Goal: Transaction & Acquisition: Book appointment/travel/reservation

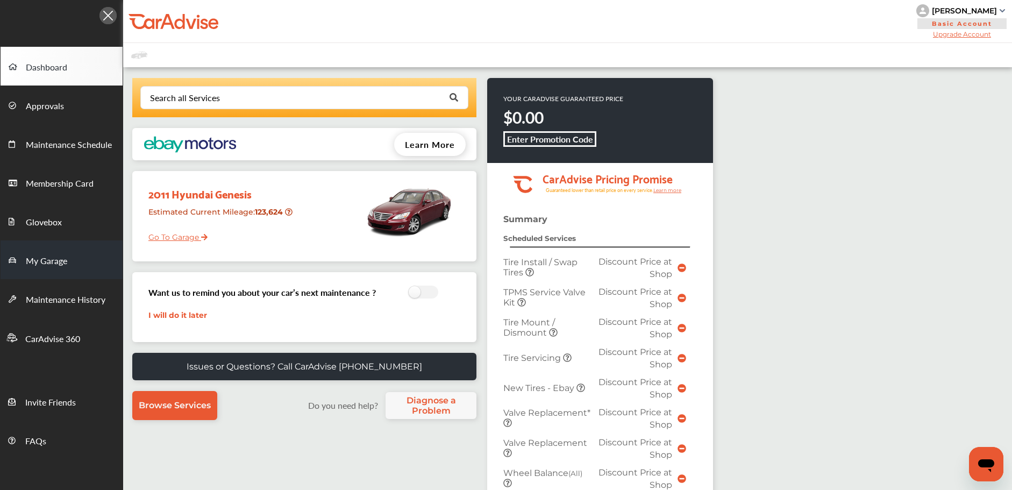
click at [104, 259] on link "My Garage" at bounding box center [62, 259] width 122 height 39
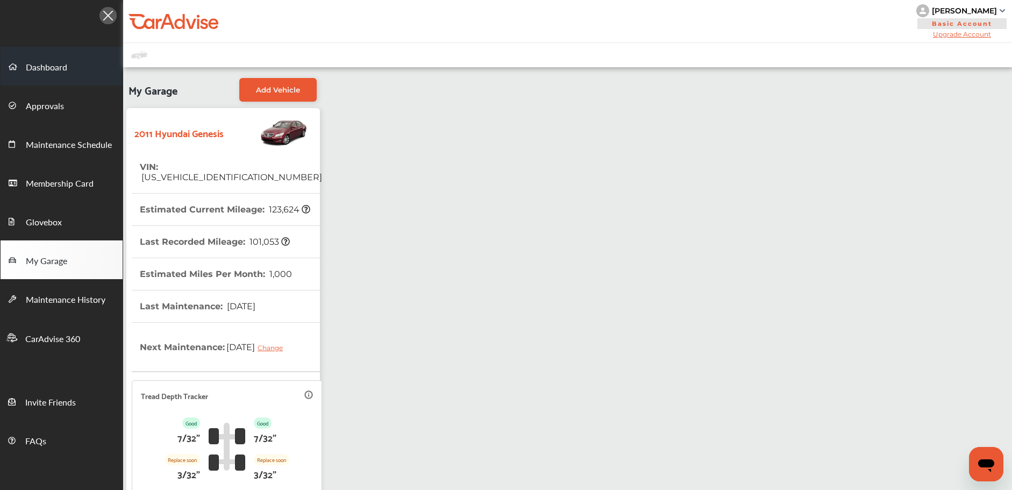
click at [92, 72] on link "Dashboard" at bounding box center [62, 66] width 122 height 39
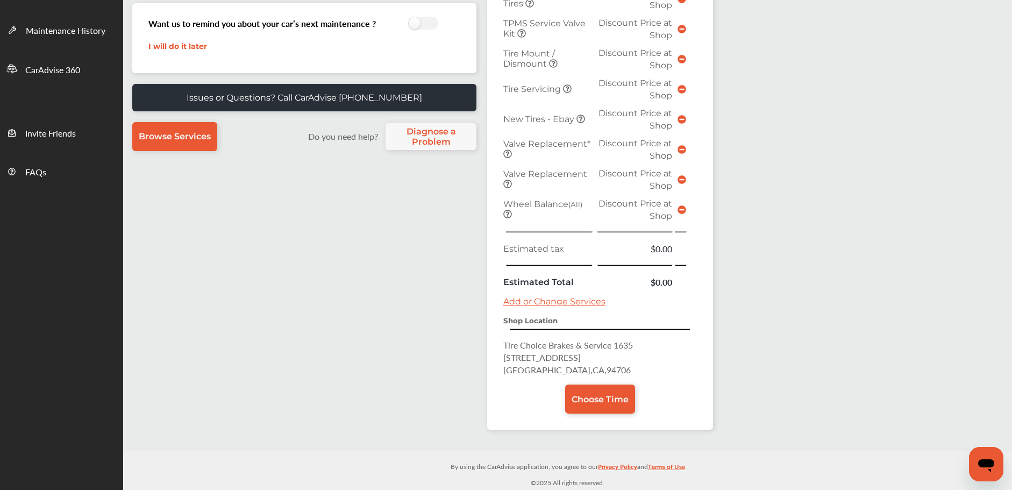
scroll to position [269, 0]
click at [583, 401] on span "Choose Time" at bounding box center [600, 399] width 57 height 10
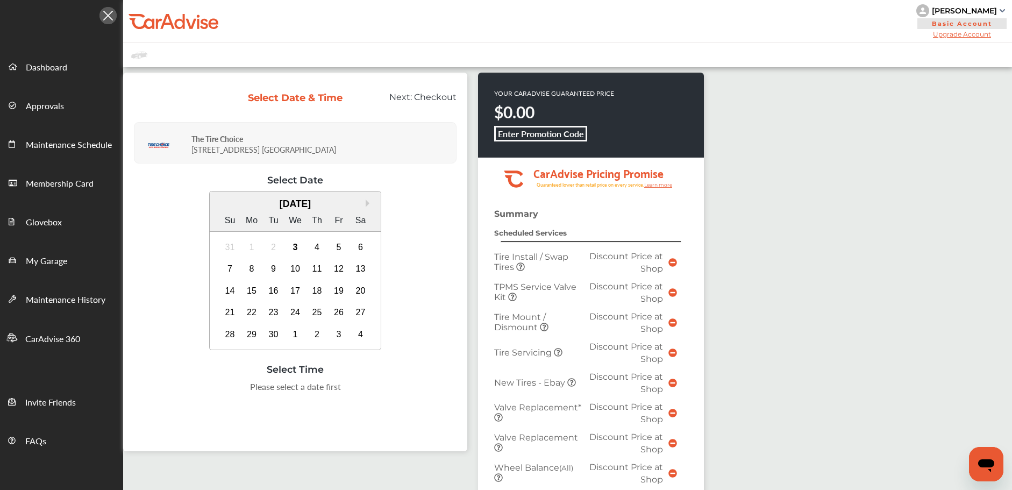
click at [475, 272] on div "Select Date & Time Next: Checkout The Tire Choice [STREET_ADDRESS] Select Date …" at bounding box center [300, 267] width 355 height 389
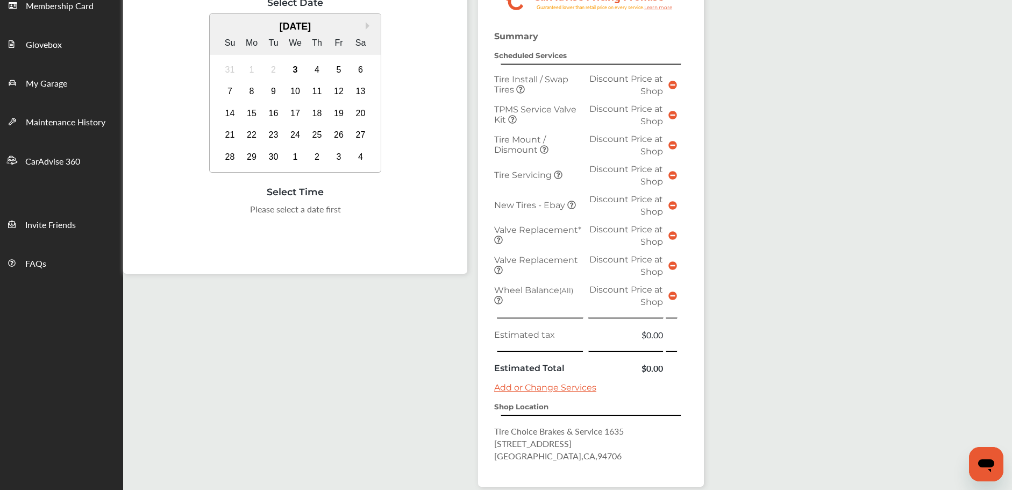
scroll to position [230, 0]
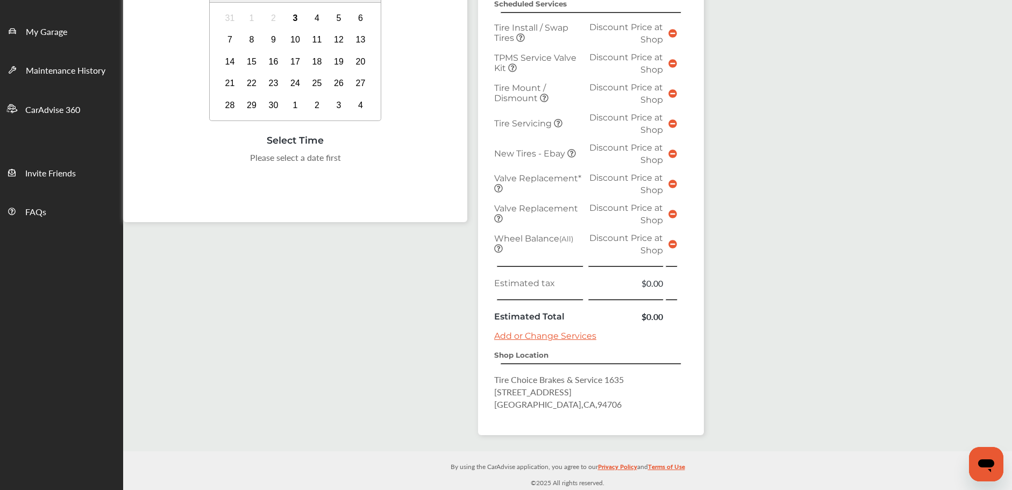
drag, startPoint x: 500, startPoint y: 381, endPoint x: 605, endPoint y: 386, distance: 105.0
click at [606, 387] on p "Tire Choice Brakes & Service [STREET_ADDRESS]" at bounding box center [591, 391] width 194 height 37
click at [602, 386] on p "Tire Choice Brakes & Service [STREET_ADDRESS]" at bounding box center [591, 391] width 194 height 37
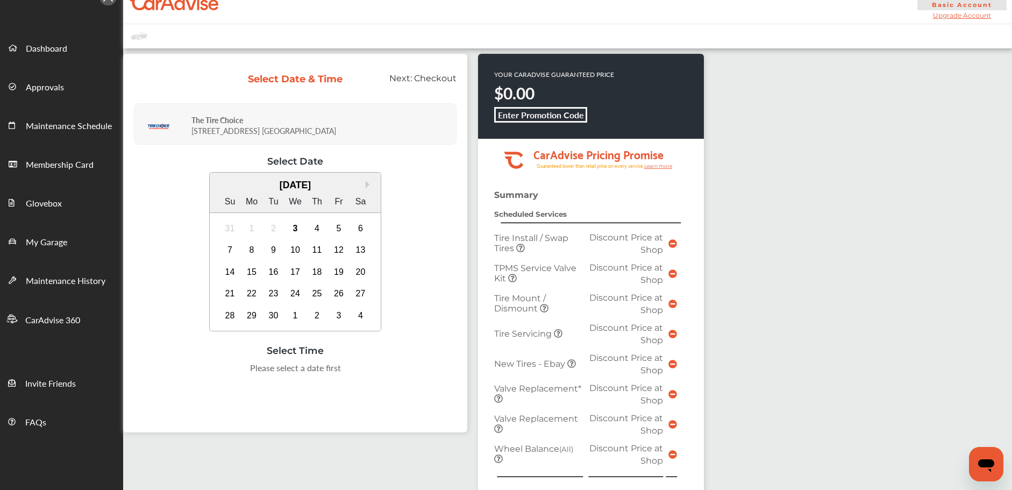
scroll to position [20, 0]
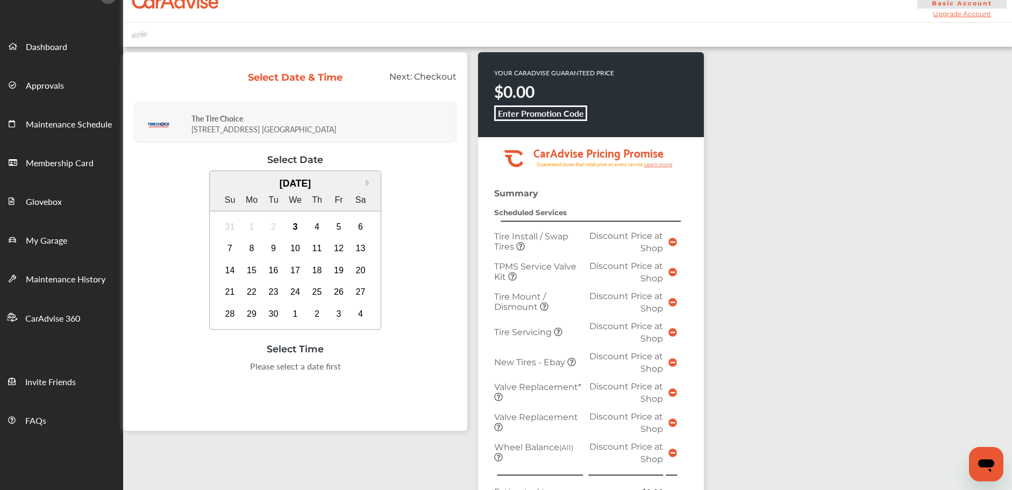
click at [474, 331] on div "Select Date & Time Next: Checkout The Tire Choice [STREET_ADDRESS] Select Date …" at bounding box center [300, 246] width 355 height 389
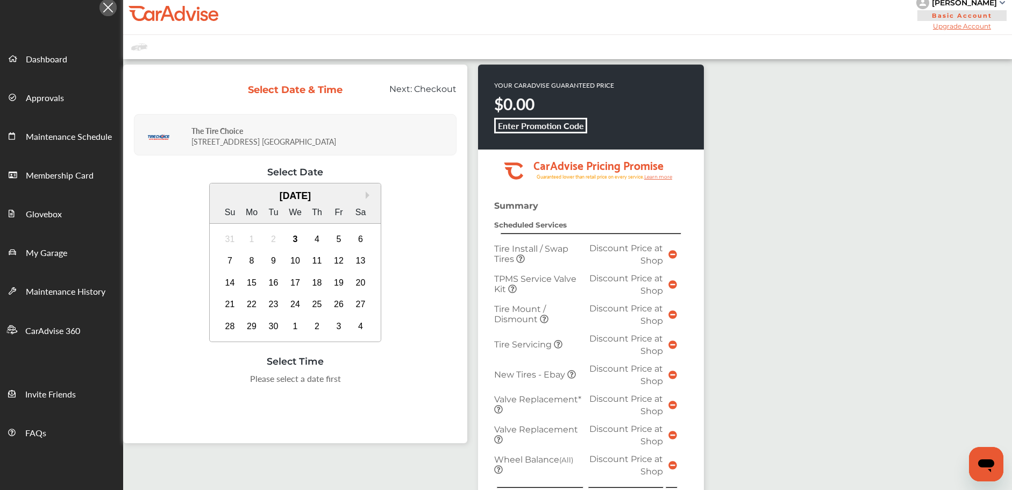
scroll to position [0, 0]
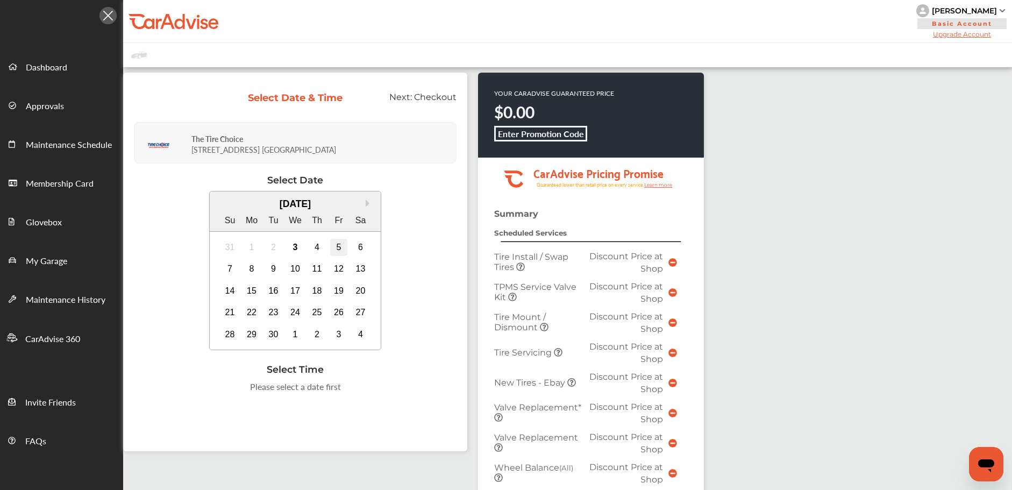
click at [341, 245] on div "5" at bounding box center [338, 247] width 17 height 17
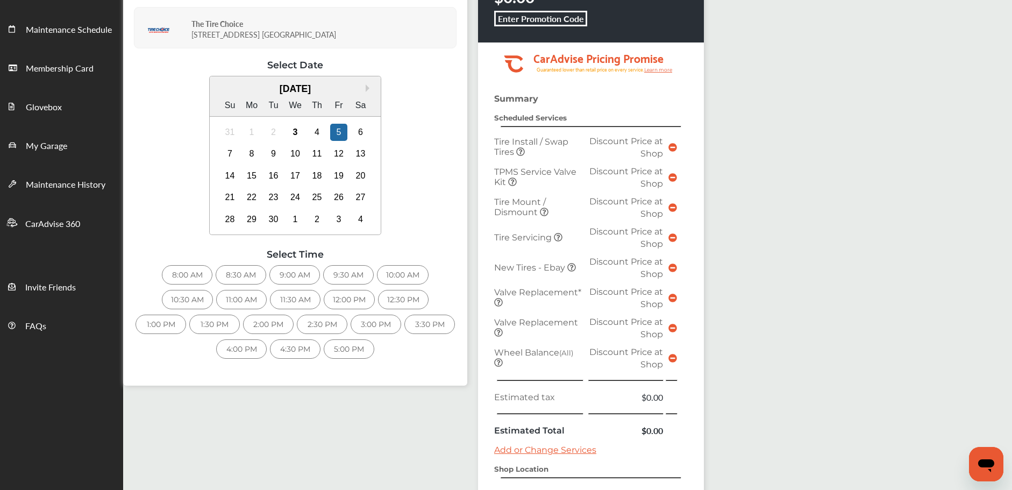
scroll to position [97, 0]
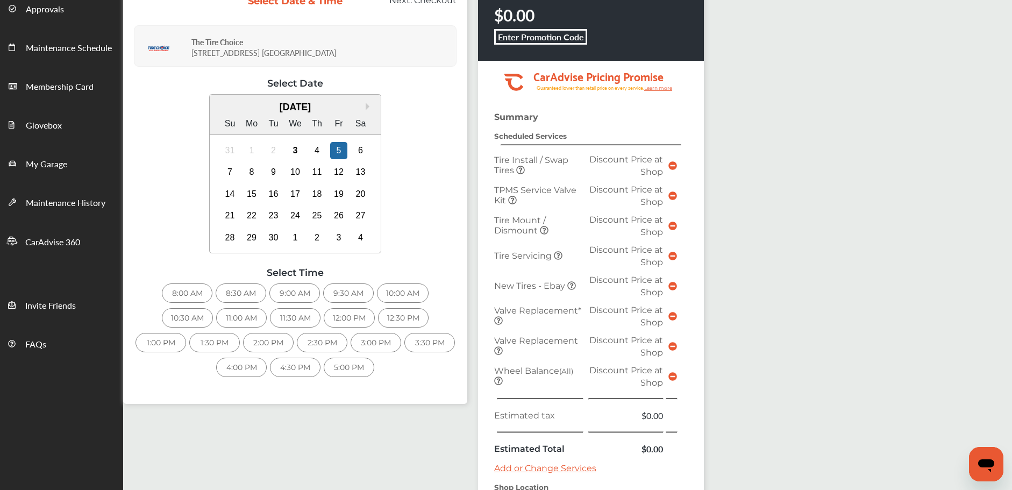
click at [205, 289] on div "8:00 AM" at bounding box center [187, 292] width 51 height 19
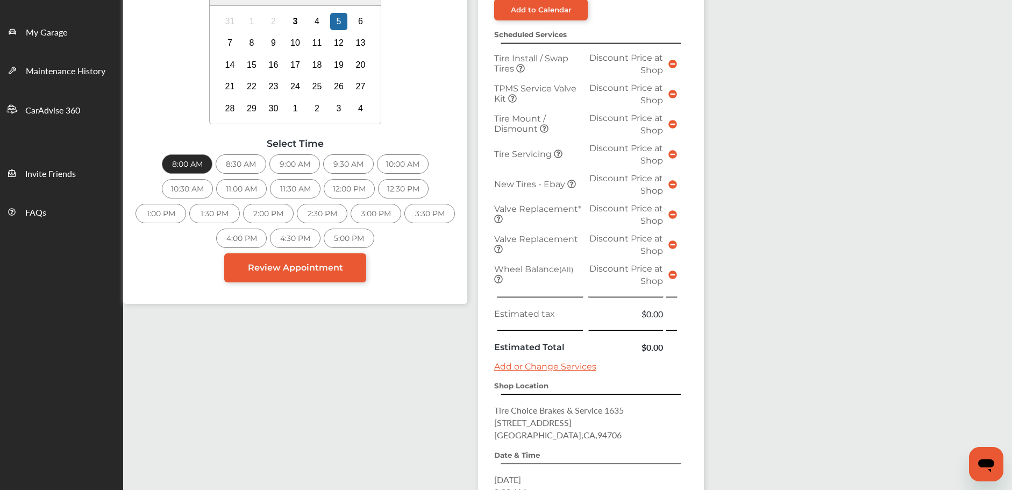
scroll to position [362, 0]
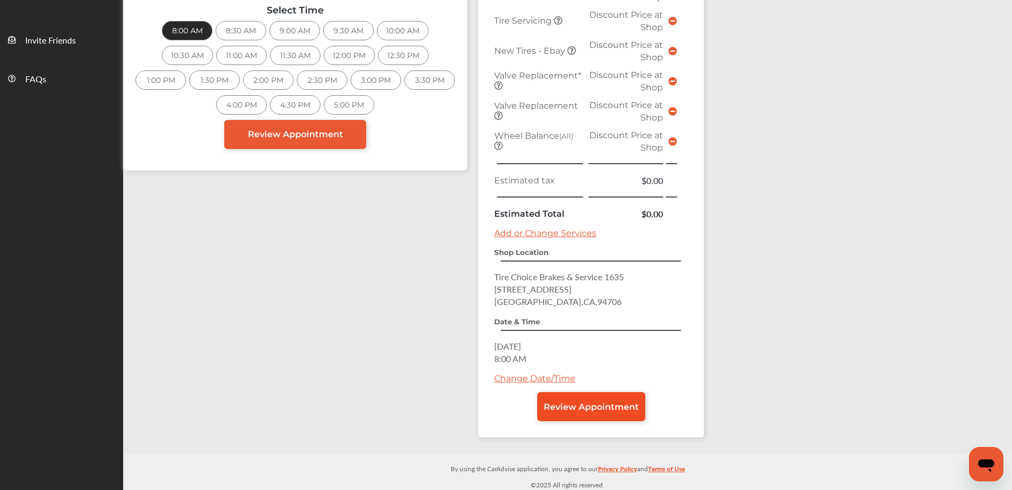
click at [576, 399] on link "Review Appointment" at bounding box center [591, 406] width 108 height 29
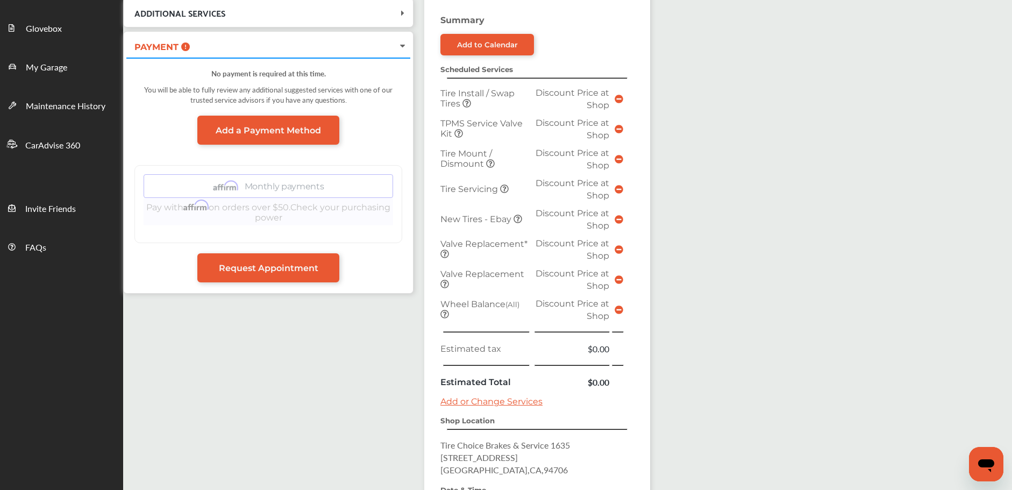
scroll to position [364, 0]
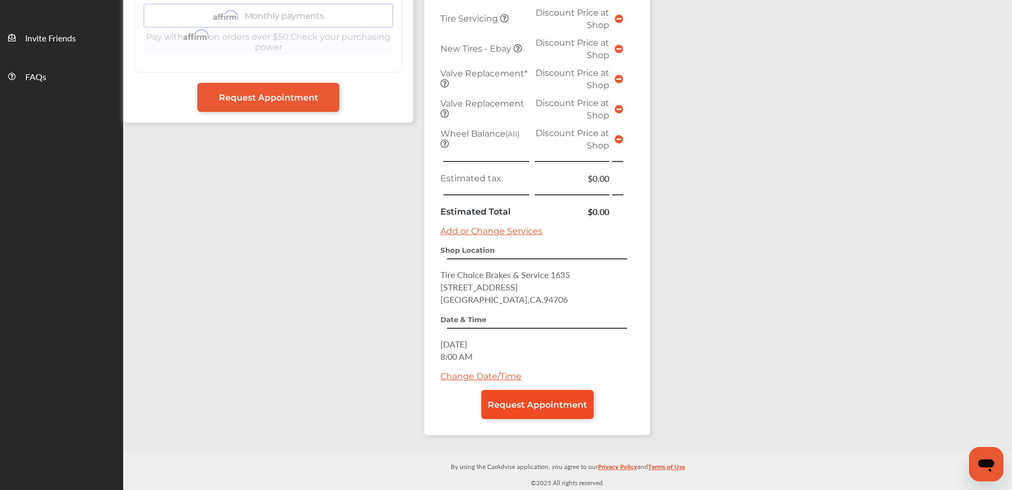
click at [565, 392] on link "Request Appointment" at bounding box center [537, 404] width 112 height 29
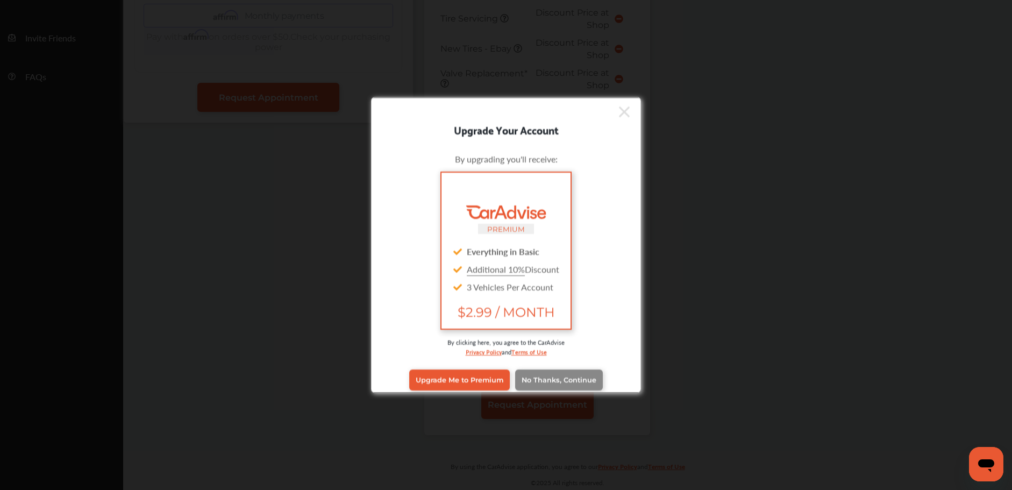
click at [566, 376] on span "No Thanks, Continue" at bounding box center [559, 380] width 75 height 8
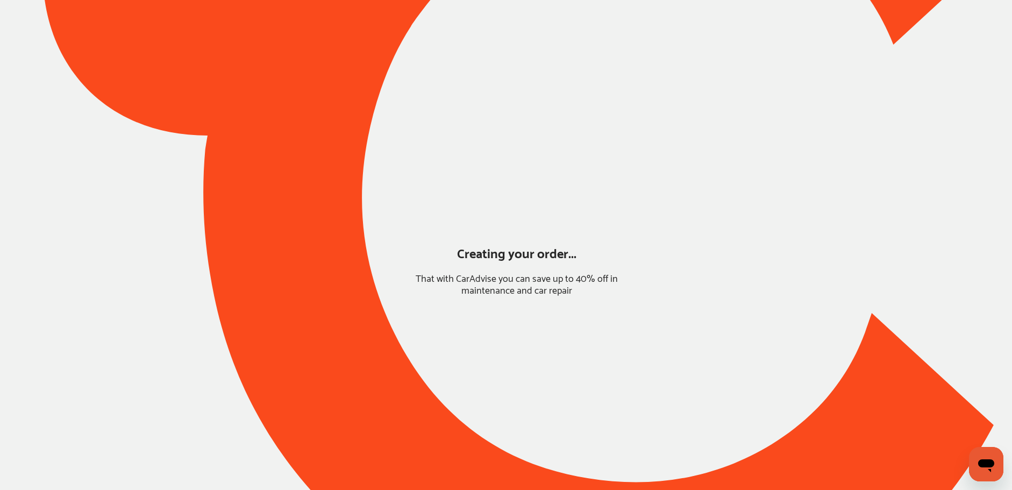
scroll to position [0, 0]
